Goal: Task Accomplishment & Management: Use online tool/utility

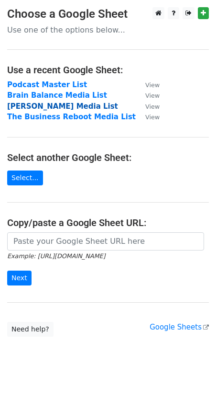
click at [39, 104] on strong "[PERSON_NAME] Media List" at bounding box center [62, 106] width 111 height 9
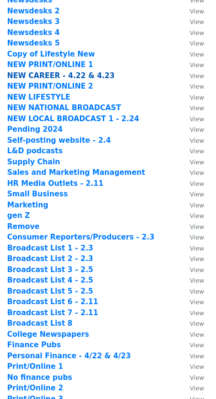
scroll to position [125, 0]
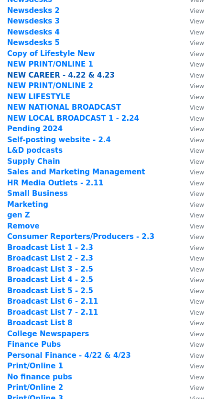
click at [18, 76] on strong "NEW CAREER - 4.22 & 4.23" at bounding box center [61, 75] width 108 height 9
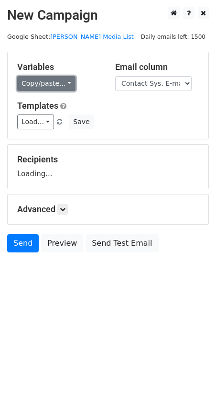
click at [50, 82] on link "Copy/paste..." at bounding box center [46, 83] width 58 height 15
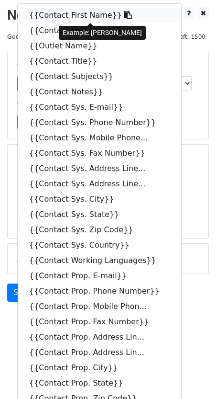
click at [42, 18] on link "{{Contact First Name}}" at bounding box center [100, 15] width 164 height 15
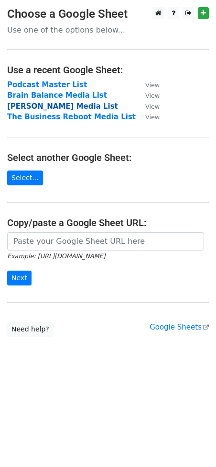
click at [34, 108] on strong "[PERSON_NAME] Media List" at bounding box center [62, 106] width 111 height 9
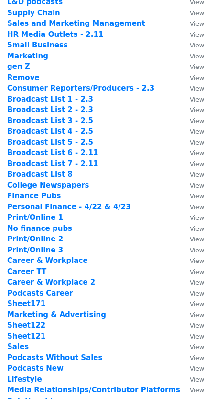
scroll to position [273, 0]
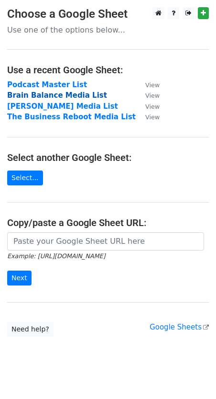
click at [47, 97] on strong "Brain Balance Media List" at bounding box center [57, 95] width 100 height 9
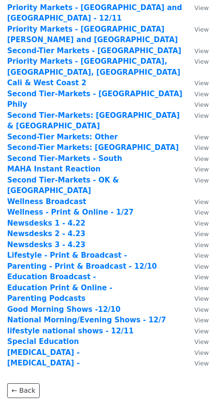
scroll to position [172, 0]
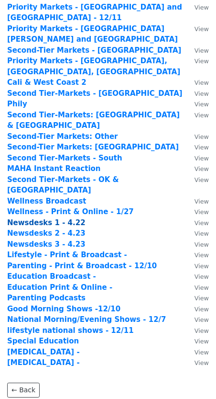
click at [47, 218] on strong "Newsdesks 1 - 4.22" at bounding box center [46, 222] width 78 height 9
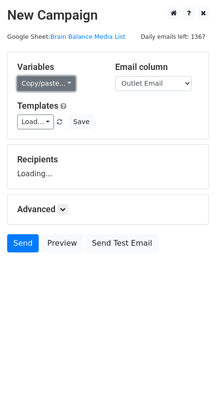
click at [33, 80] on link "Copy/paste..." at bounding box center [46, 83] width 58 height 15
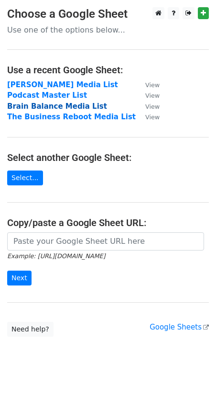
click at [42, 108] on strong "Brain Balance Media List" at bounding box center [57, 106] width 100 height 9
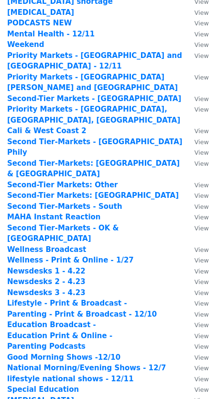
scroll to position [193, 0]
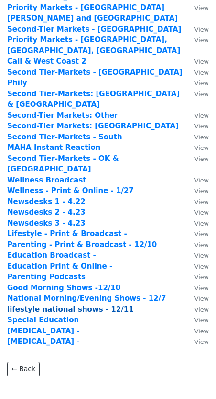
click at [41, 305] on strong "lifestyle national shows - 12/11" at bounding box center [70, 309] width 127 height 9
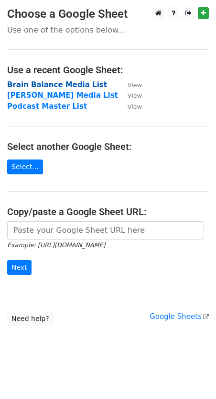
click at [33, 82] on strong "Brain Balance Media List" at bounding box center [57, 84] width 100 height 9
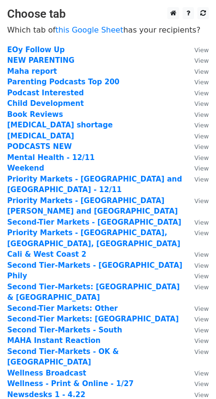
scroll to position [193, 0]
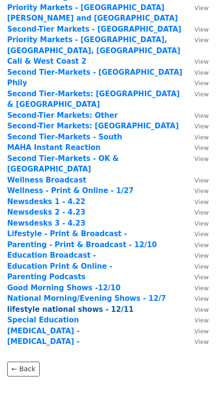
click at [39, 305] on strong "lifestyle national shows - 12/11" at bounding box center [70, 309] width 127 height 9
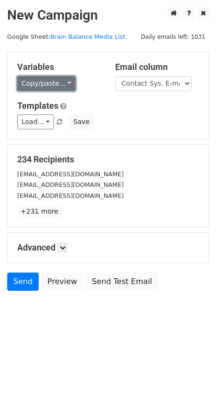
click at [29, 85] on link "Copy/paste..." at bounding box center [46, 83] width 58 height 15
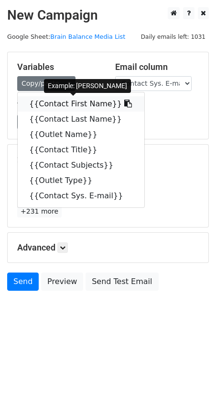
click at [47, 104] on link "{{Contact First Name}}" at bounding box center [81, 103] width 127 height 15
